Goal: Task Accomplishment & Management: Complete application form

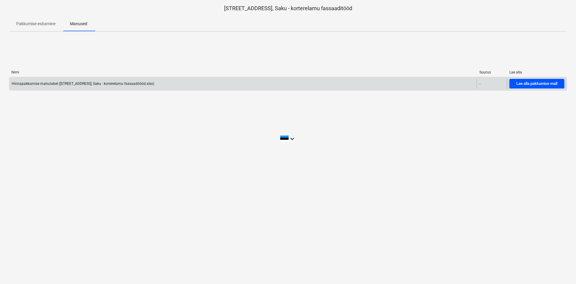
click at [537, 85] on div "Lae alla pakkumise mall" at bounding box center [536, 83] width 41 height 7
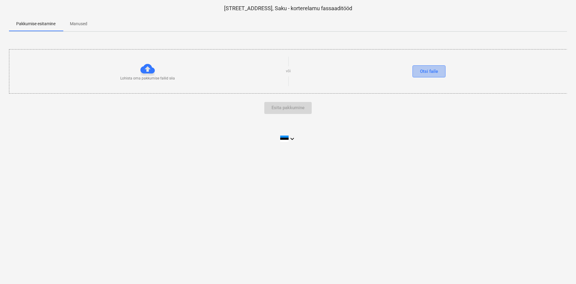
click at [418, 72] on button "Otsi faile" at bounding box center [429, 71] width 33 height 12
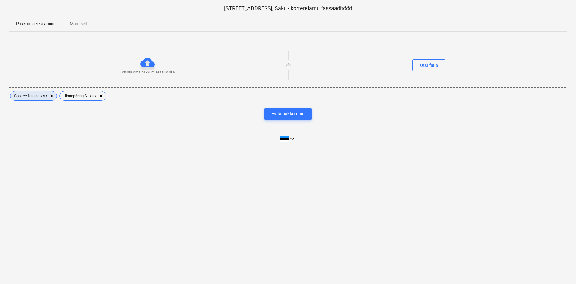
click at [37, 94] on span "Soo tee fassa...xlsx" at bounding box center [31, 96] width 40 height 5
click at [291, 115] on div "Esita pakkumine" at bounding box center [288, 114] width 33 height 8
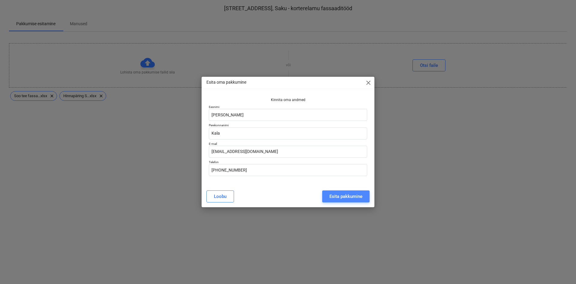
click at [345, 197] on div "Esita pakkumine" at bounding box center [346, 197] width 33 height 8
